Goal: Task Accomplishment & Management: Manage account settings

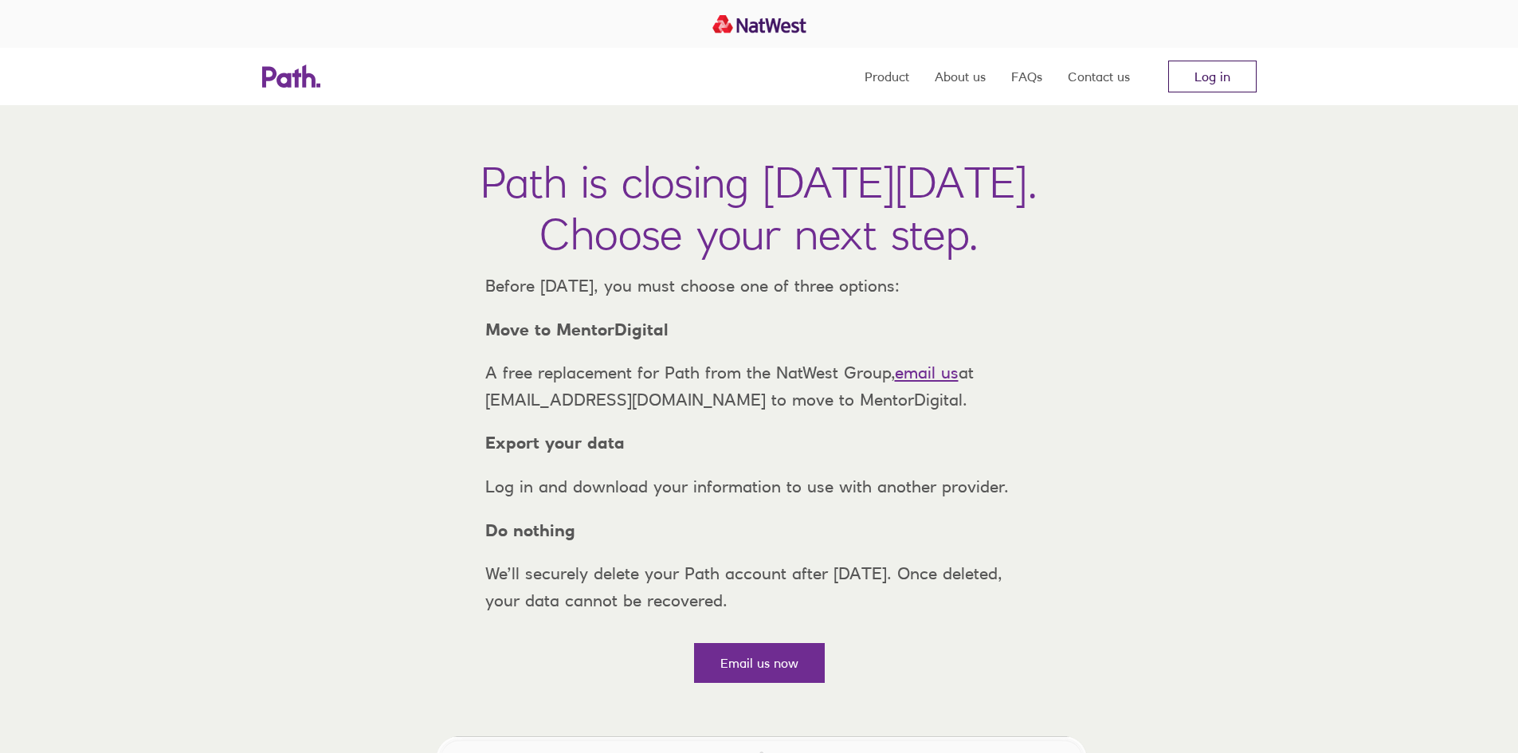
click at [1207, 77] on link "Log in" at bounding box center [1212, 77] width 88 height 32
click at [1198, 80] on link "Log in" at bounding box center [1212, 77] width 88 height 32
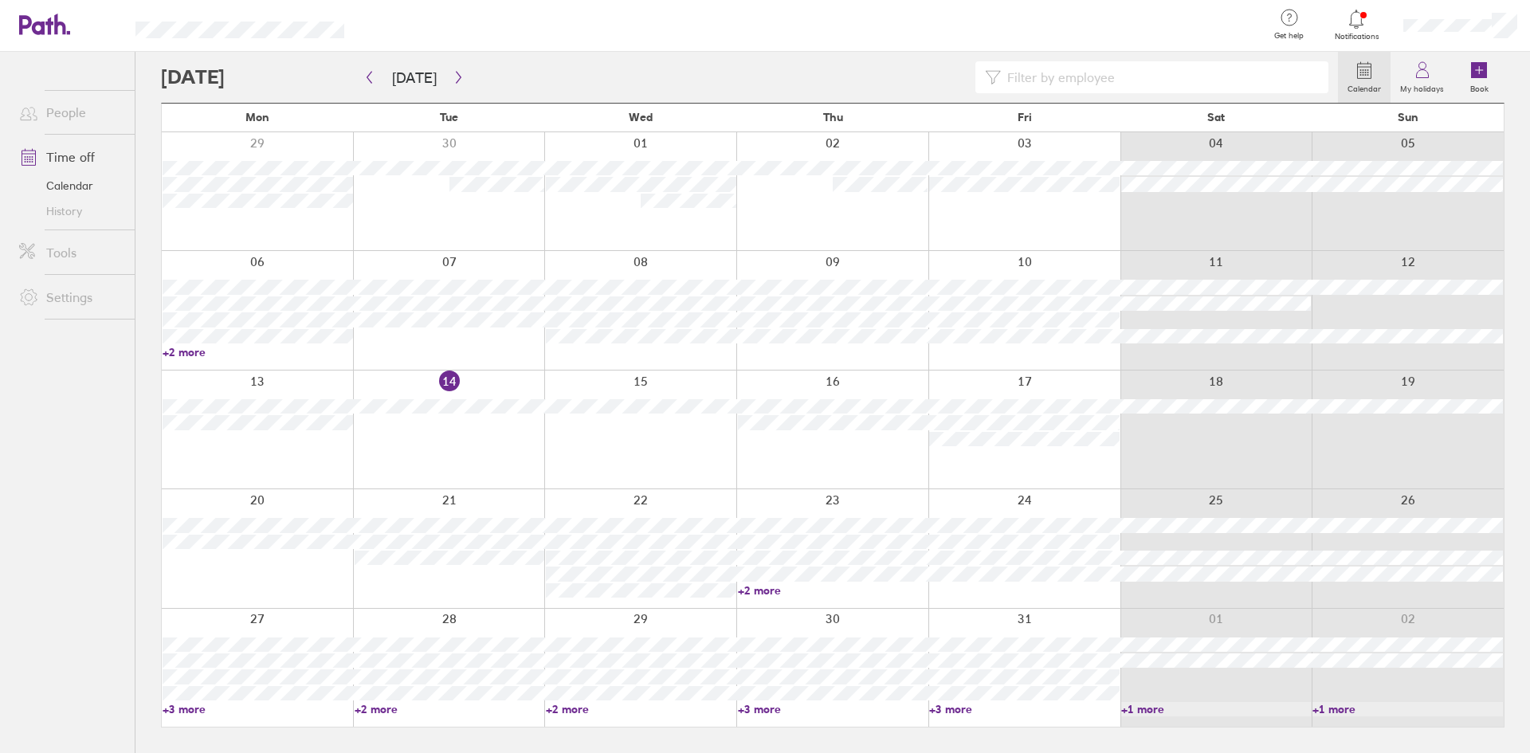
click at [952, 708] on link "+3 more" at bounding box center [1024, 709] width 190 height 14
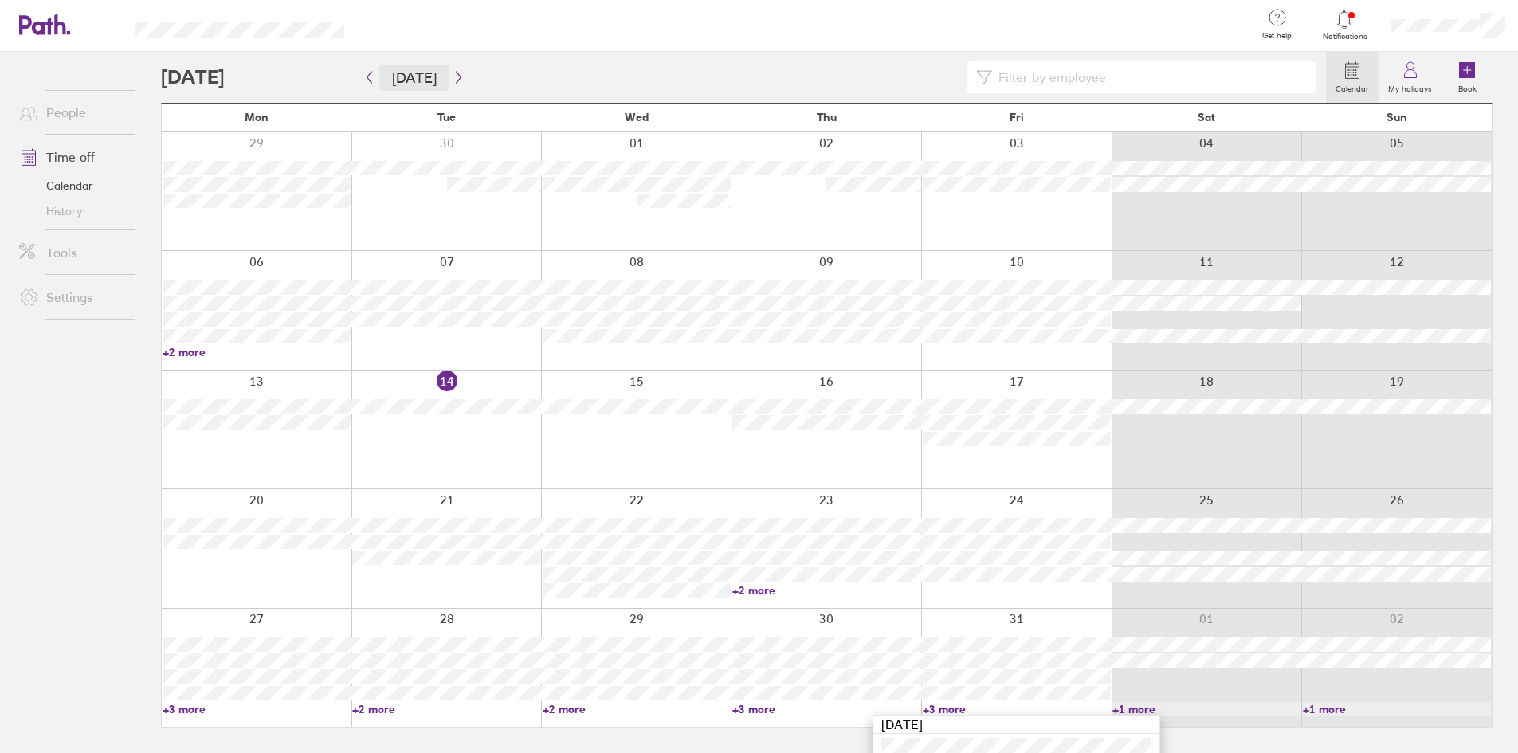
click at [438, 77] on button "[DATE]" at bounding box center [414, 78] width 70 height 26
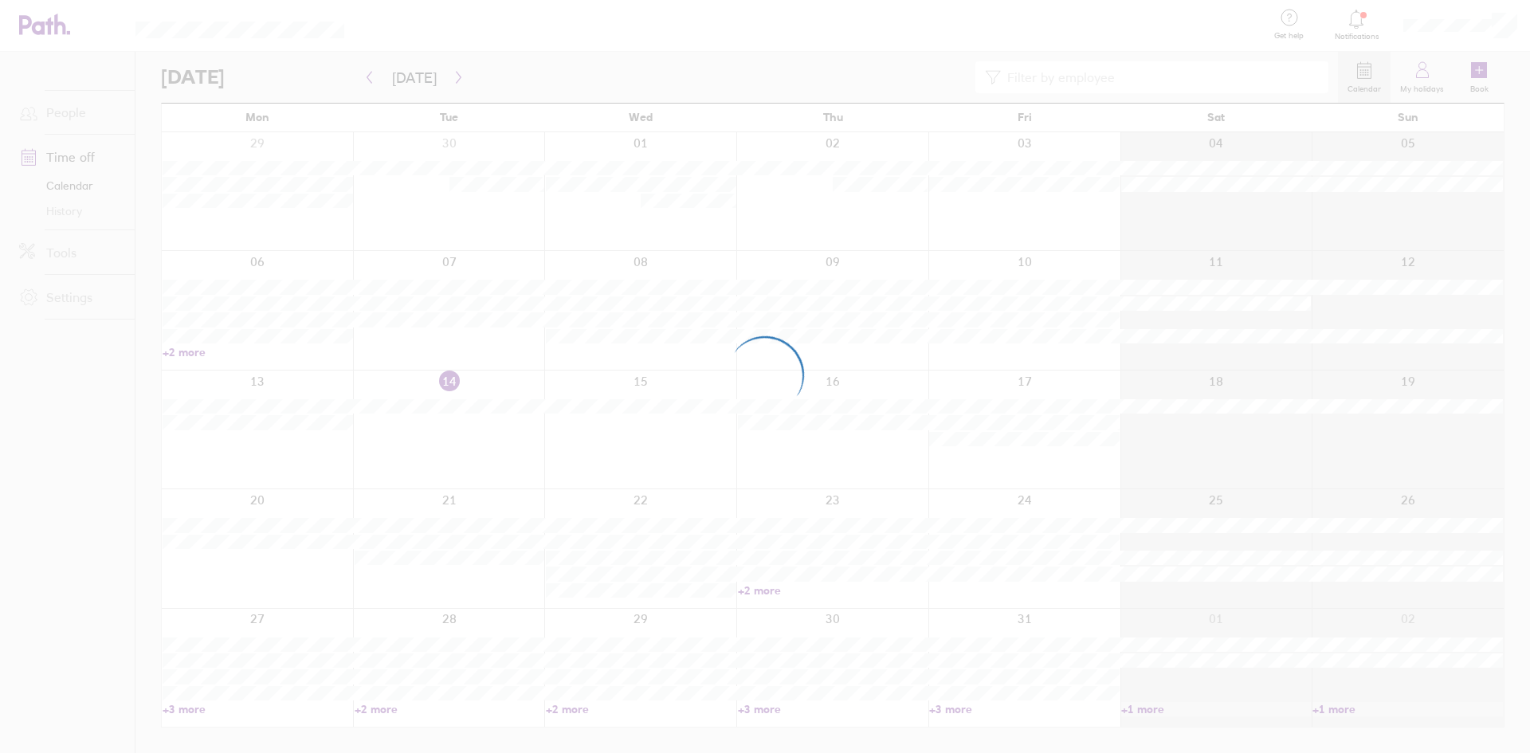
click at [457, 73] on div at bounding box center [765, 376] width 1530 height 753
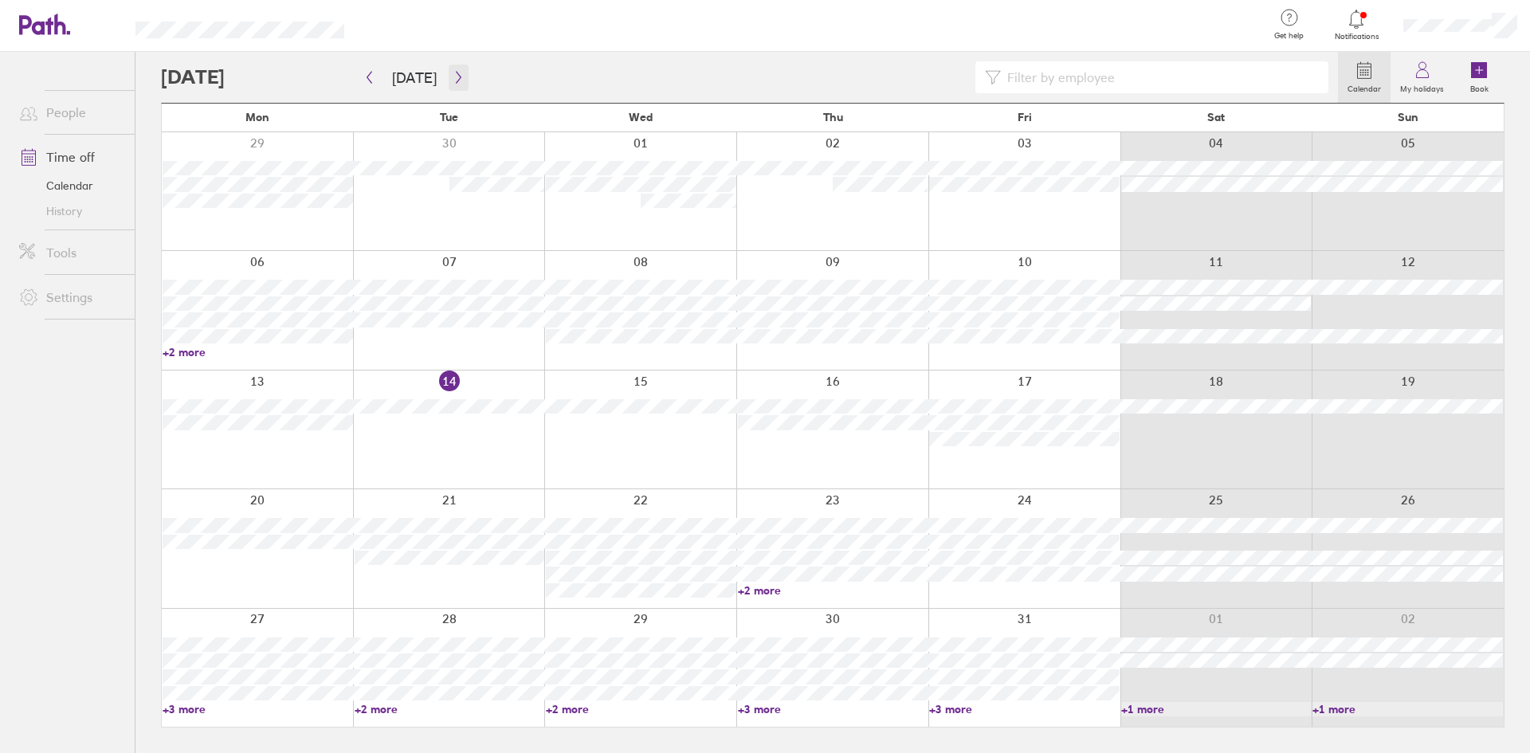
click at [449, 74] on button "button" at bounding box center [459, 78] width 20 height 26
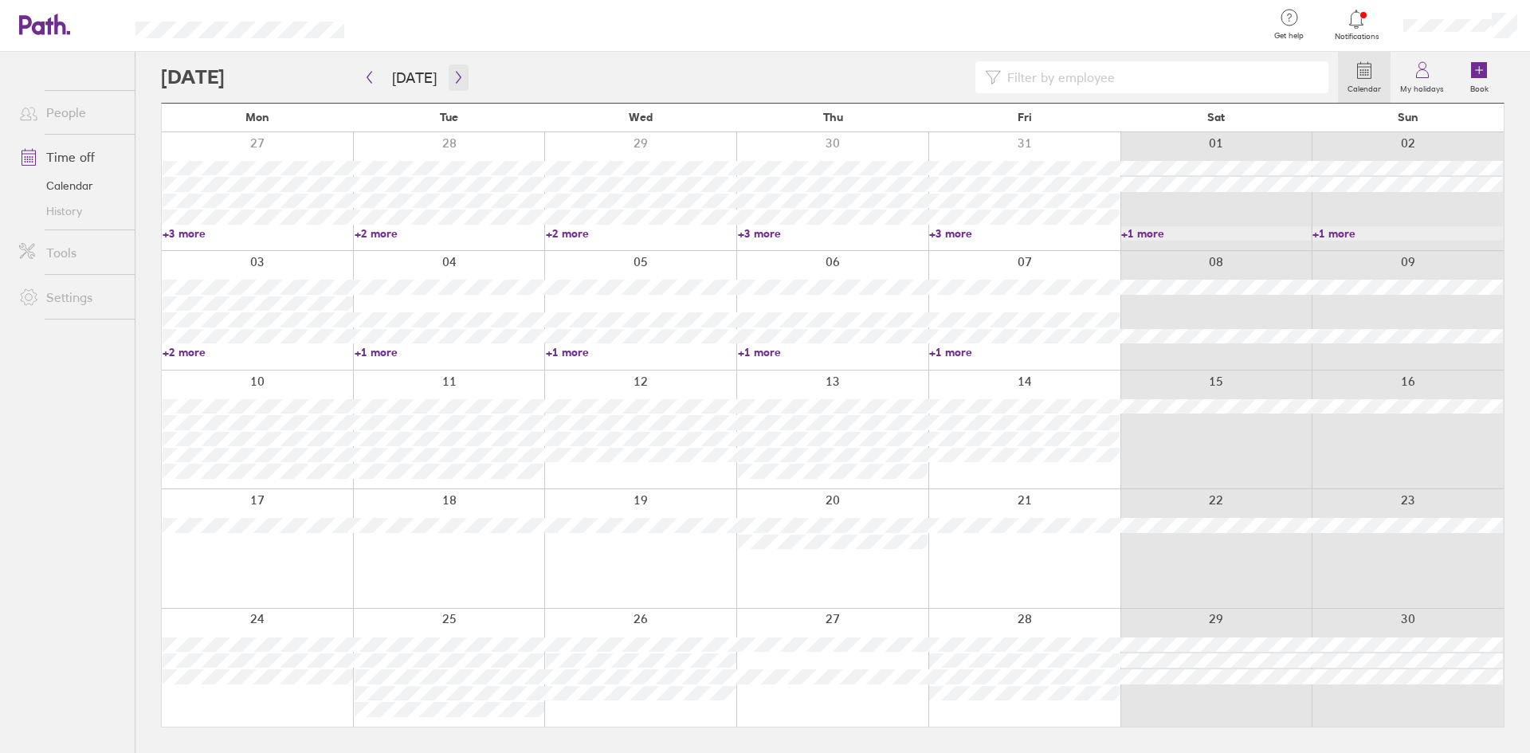
click at [457, 76] on icon "button" at bounding box center [459, 77] width 12 height 13
